Goal: Register for event/course

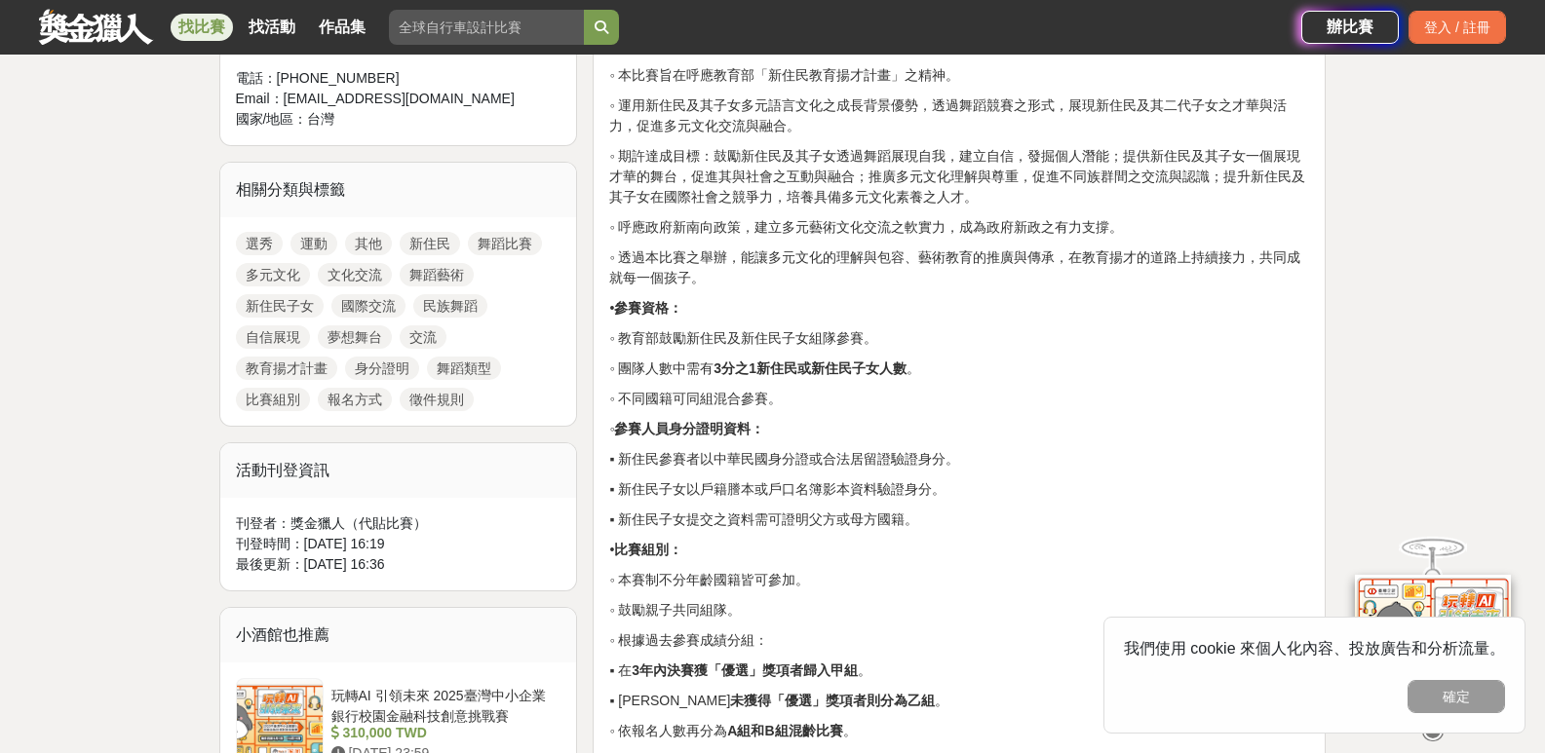
scroll to position [585, 0]
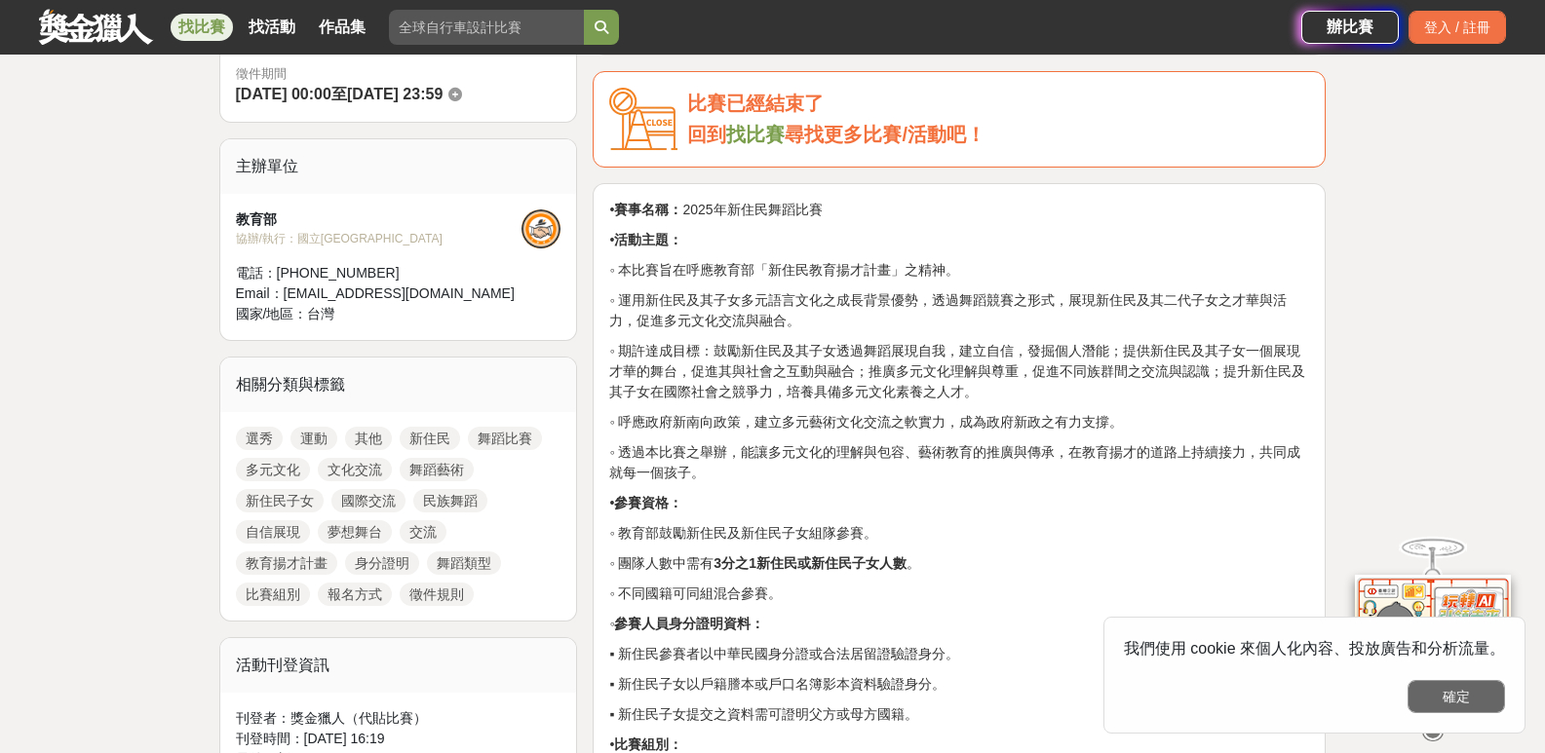
click at [1459, 705] on button "確定" at bounding box center [1455, 696] width 97 height 33
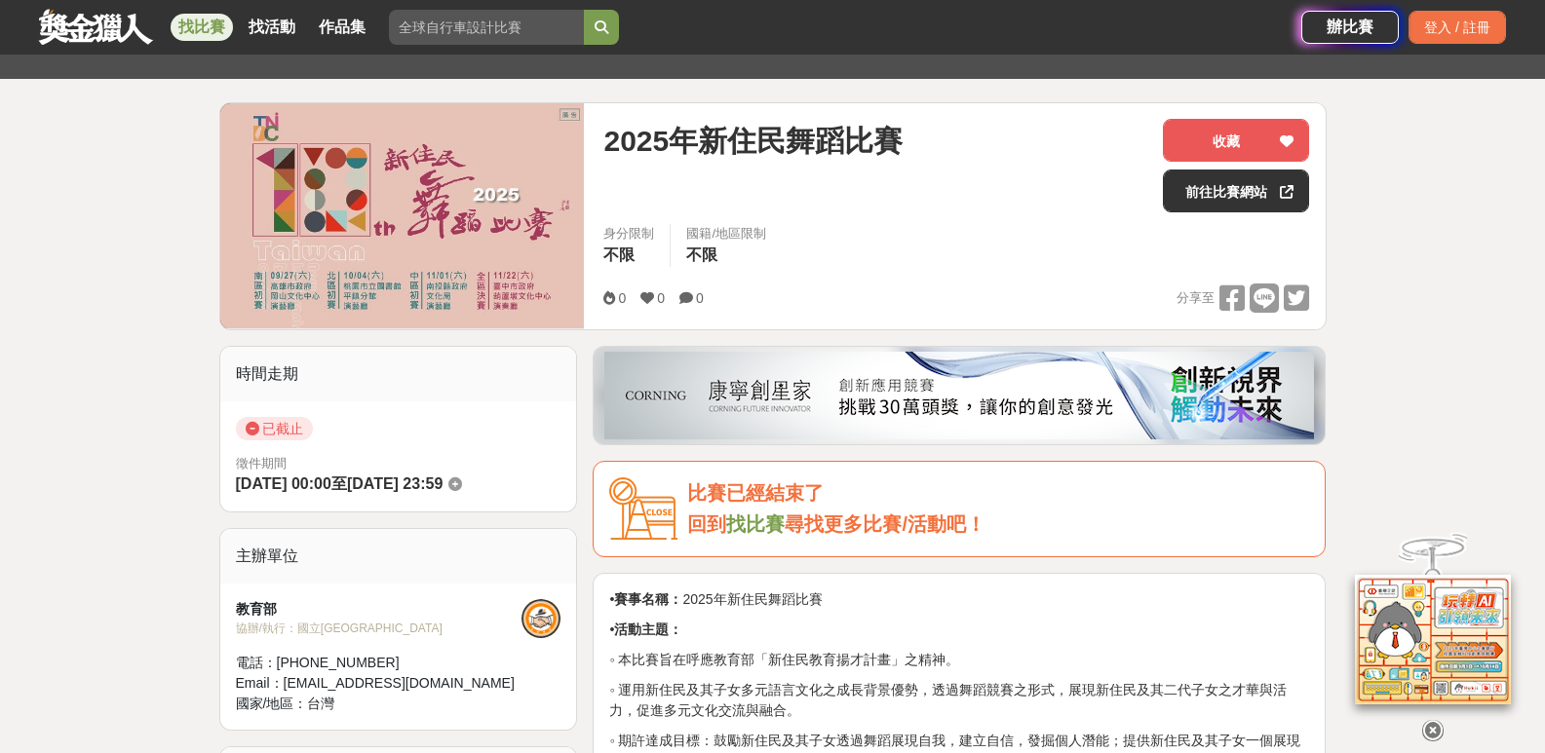
scroll to position [0, 0]
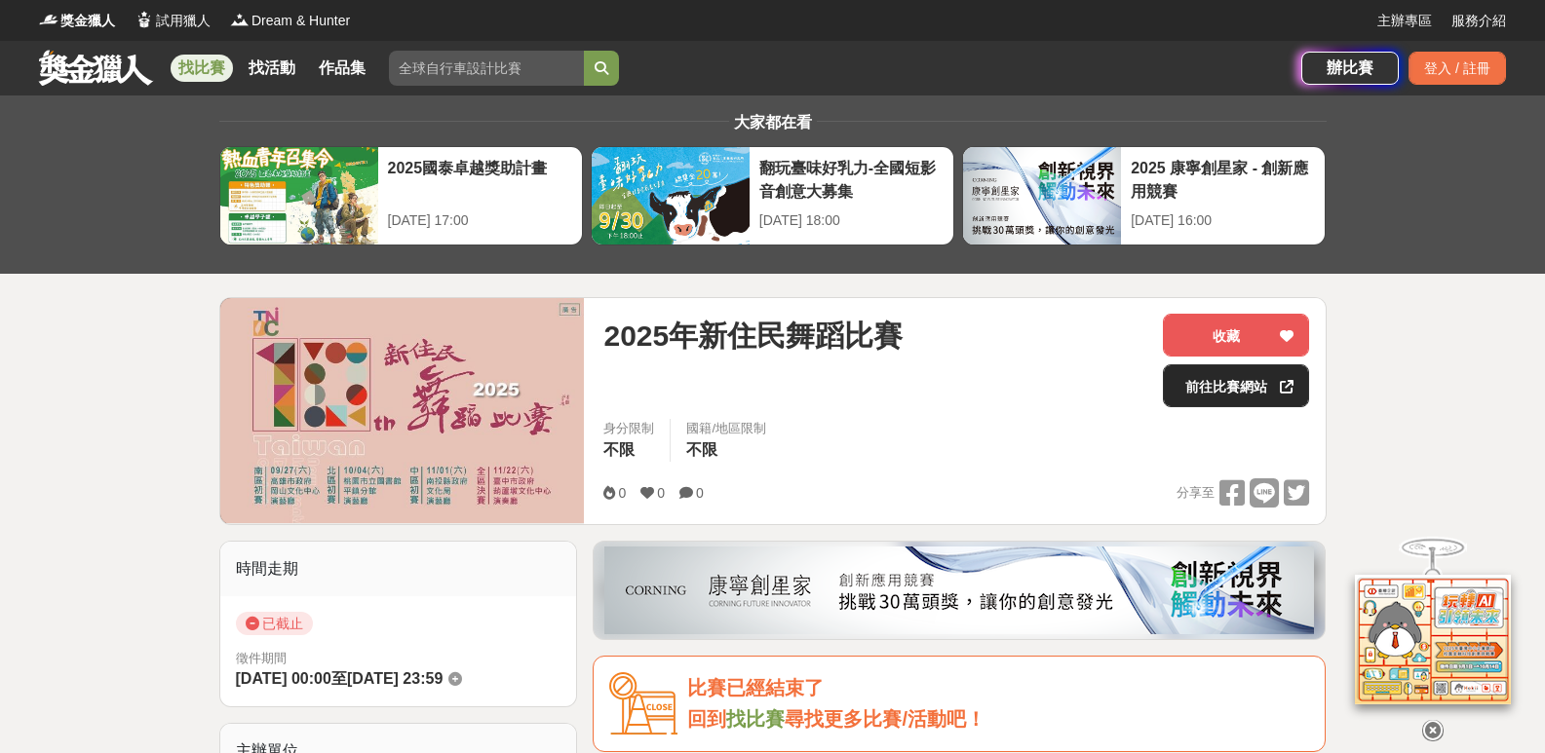
click at [1220, 374] on link "前往比賽網站" at bounding box center [1236, 385] width 146 height 43
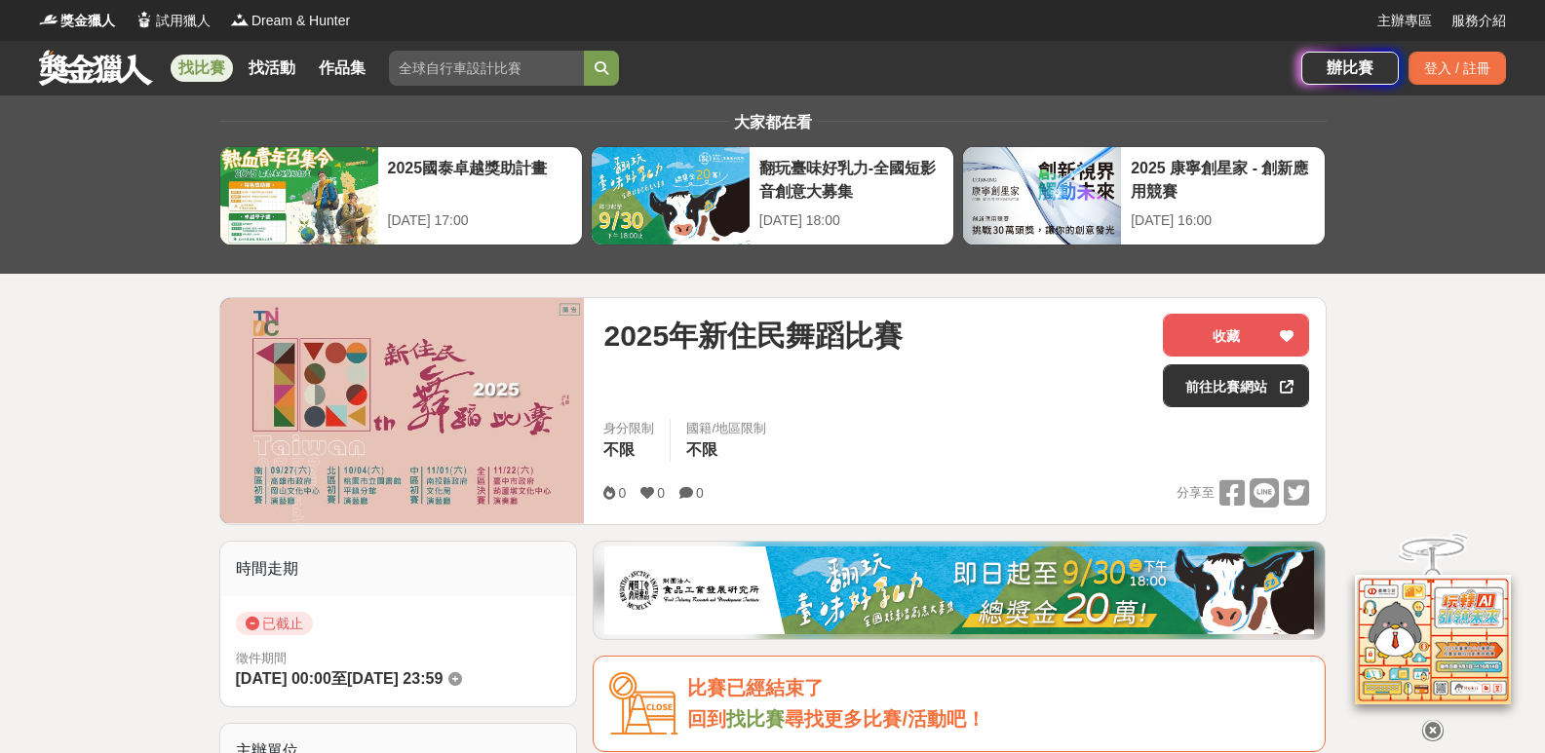
scroll to position [195, 0]
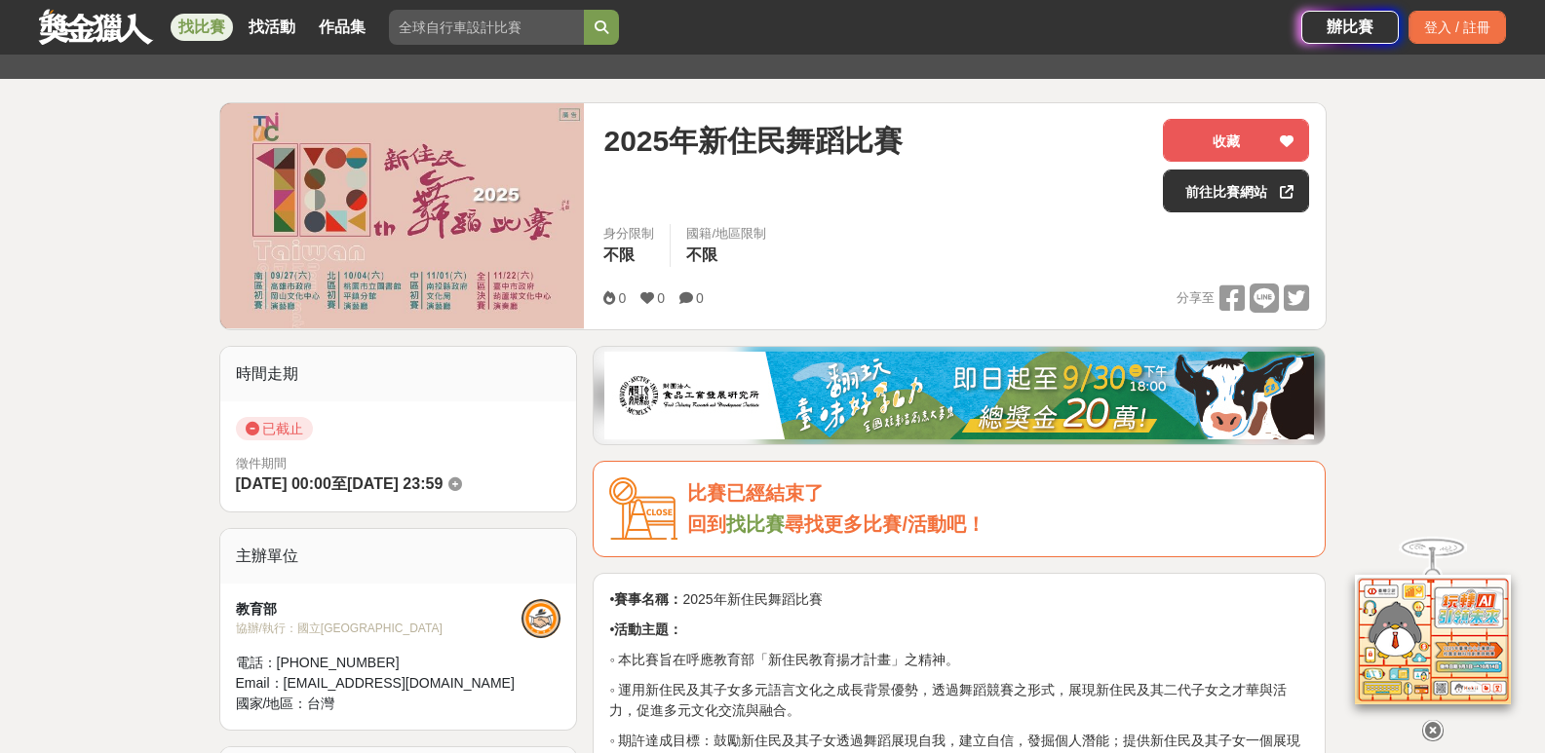
click at [404, 235] on img at bounding box center [402, 215] width 364 height 225
click at [282, 128] on img at bounding box center [402, 215] width 364 height 225
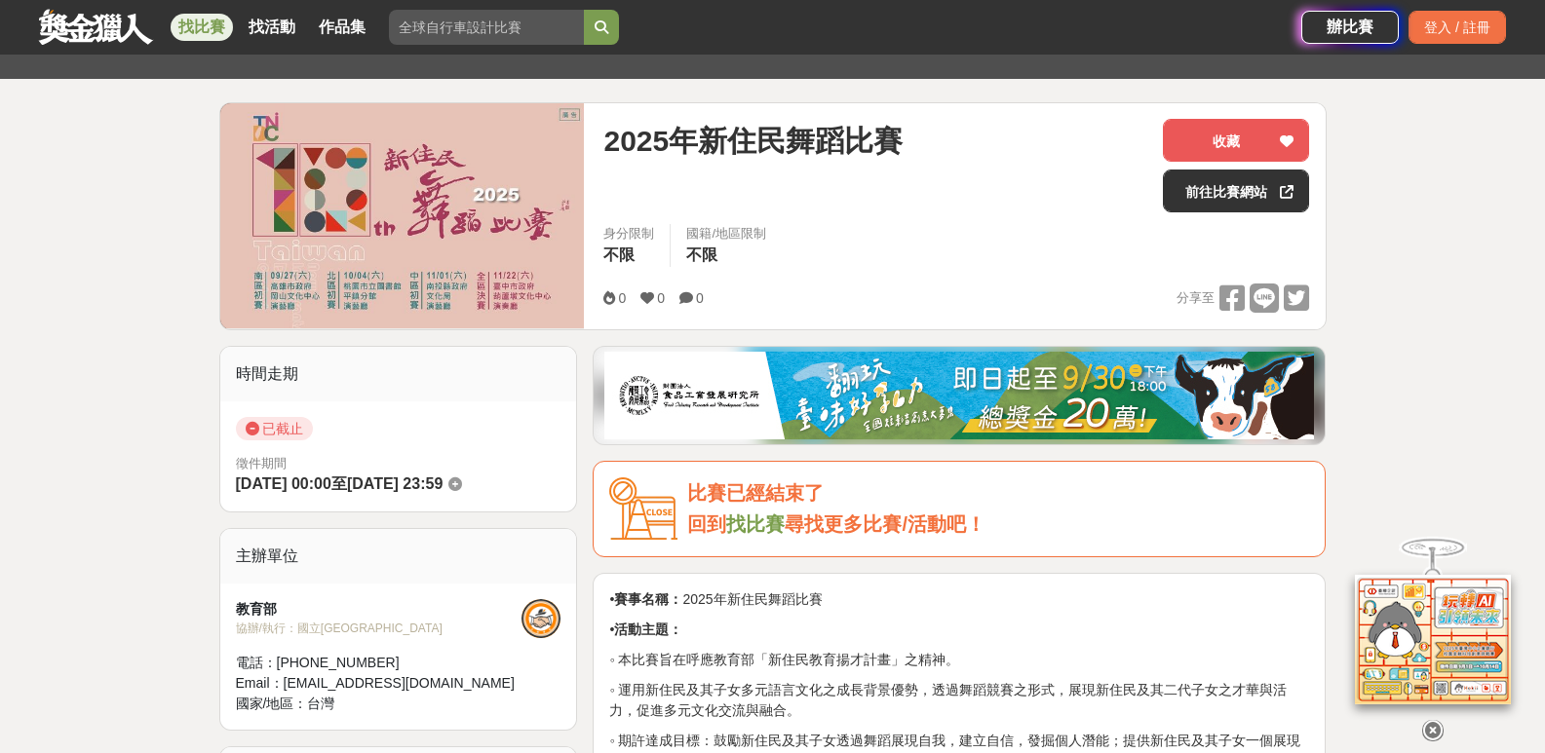
click at [282, 128] on img at bounding box center [402, 215] width 364 height 225
click at [452, 241] on img at bounding box center [402, 215] width 364 height 225
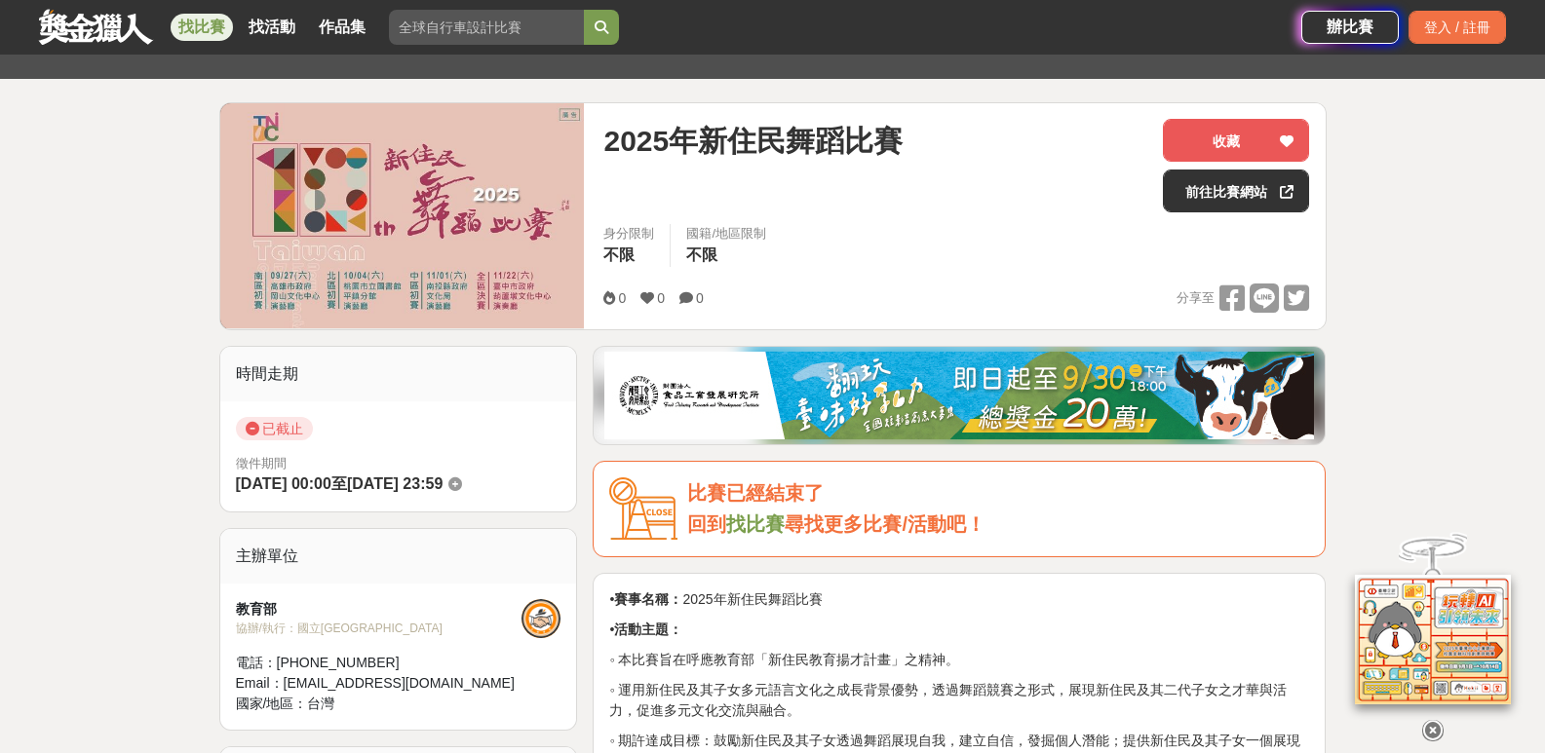
drag, startPoint x: 452, startPoint y: 241, endPoint x: 491, endPoint y: 305, distance: 75.2
click at [452, 244] on img at bounding box center [402, 215] width 364 height 225
